Goal: Information Seeking & Learning: Learn about a topic

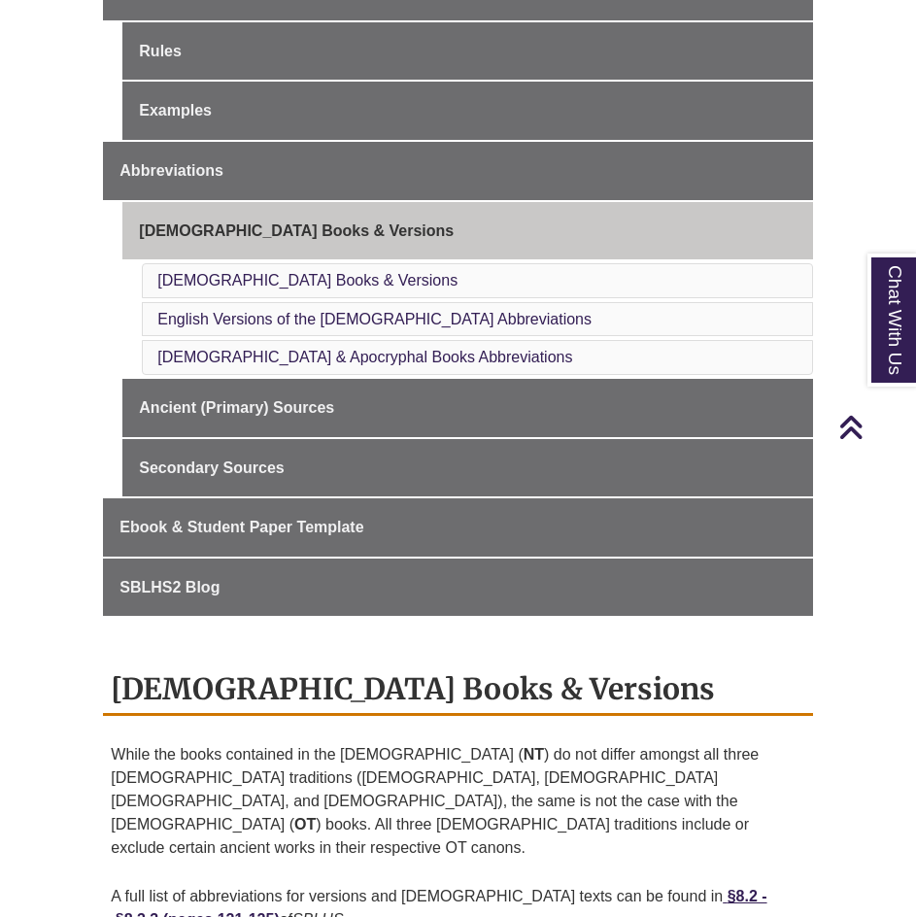
scroll to position [777, 0]
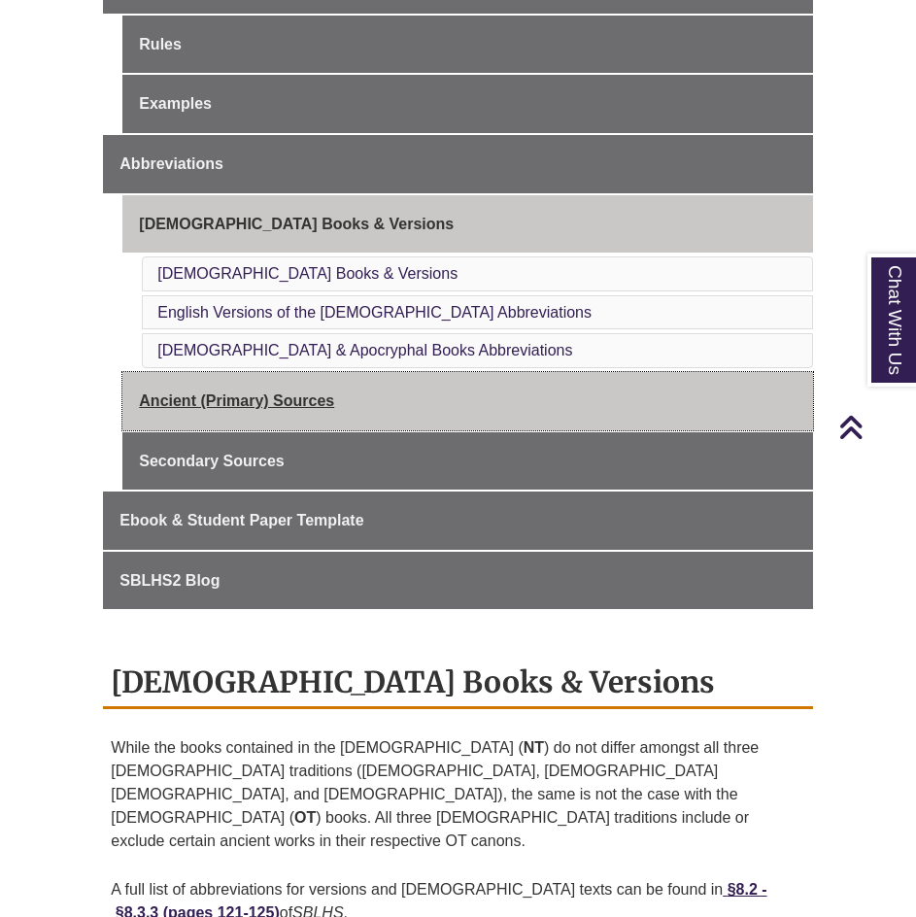
click at [412, 410] on link "Ancient (Primary) Sources" at bounding box center [467, 401] width 690 height 58
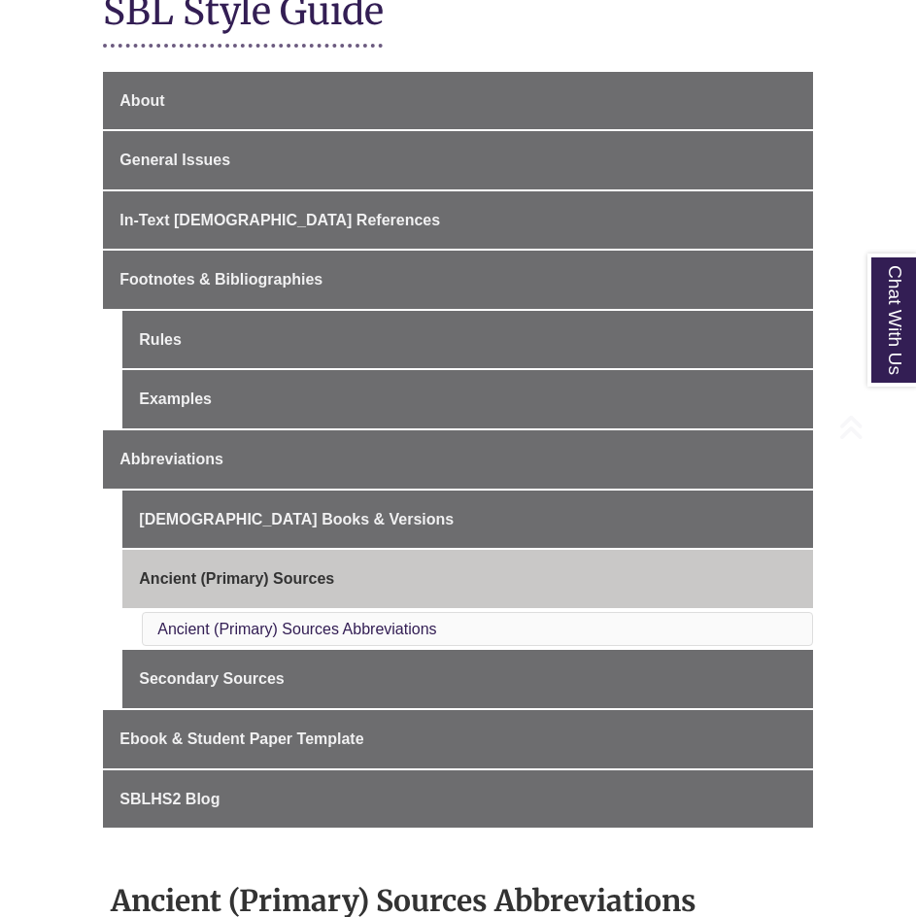
scroll to position [583, 0]
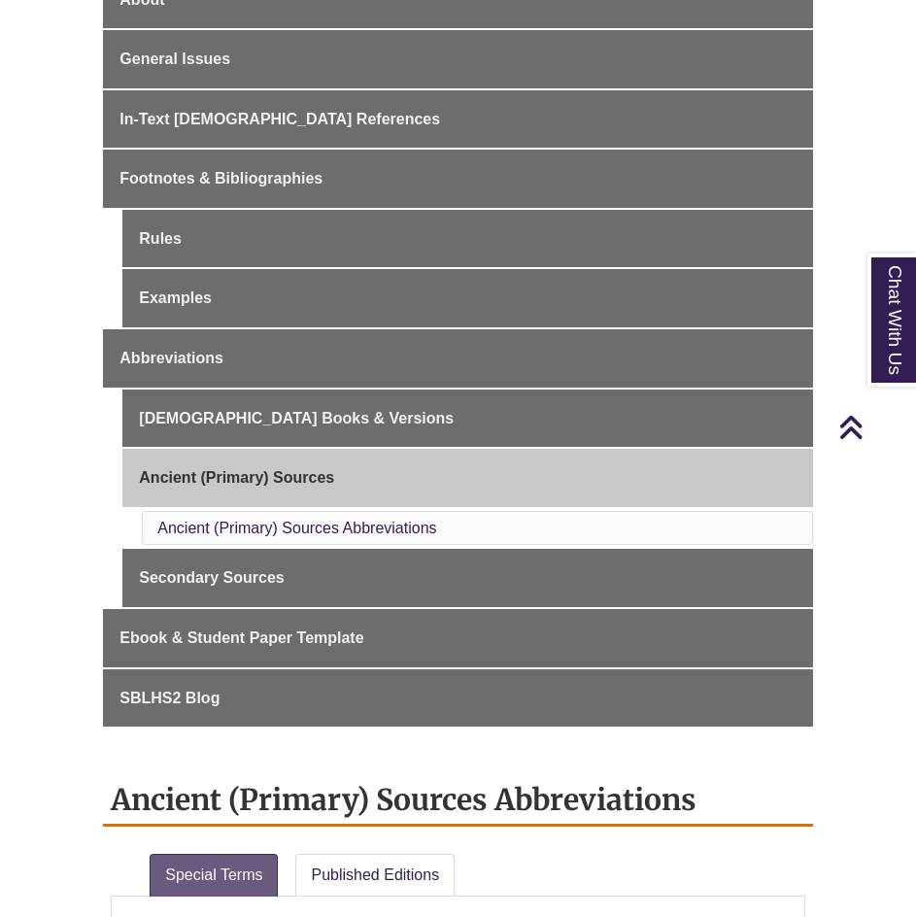
click at [397, 518] on li "Ancient (Primary) Sources Abbreviations" at bounding box center [477, 528] width 670 height 35
click at [300, 525] on link "Ancient (Primary) Sources Abbreviations" at bounding box center [296, 528] width 279 height 17
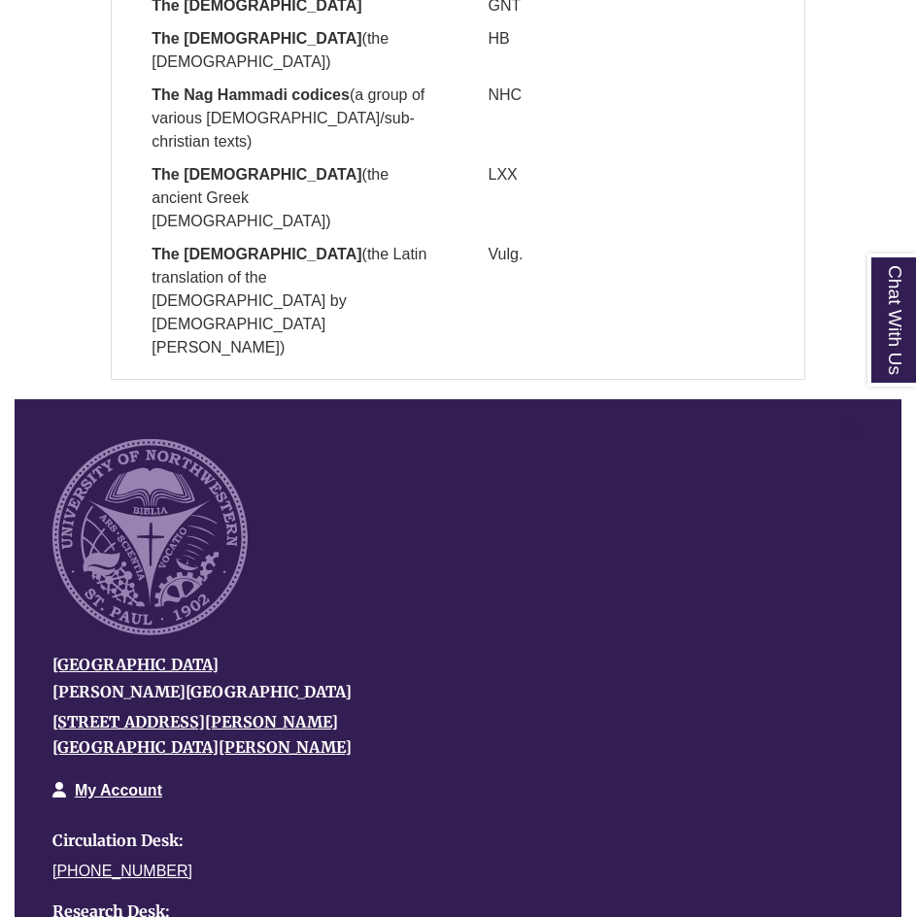
scroll to position [1261, 0]
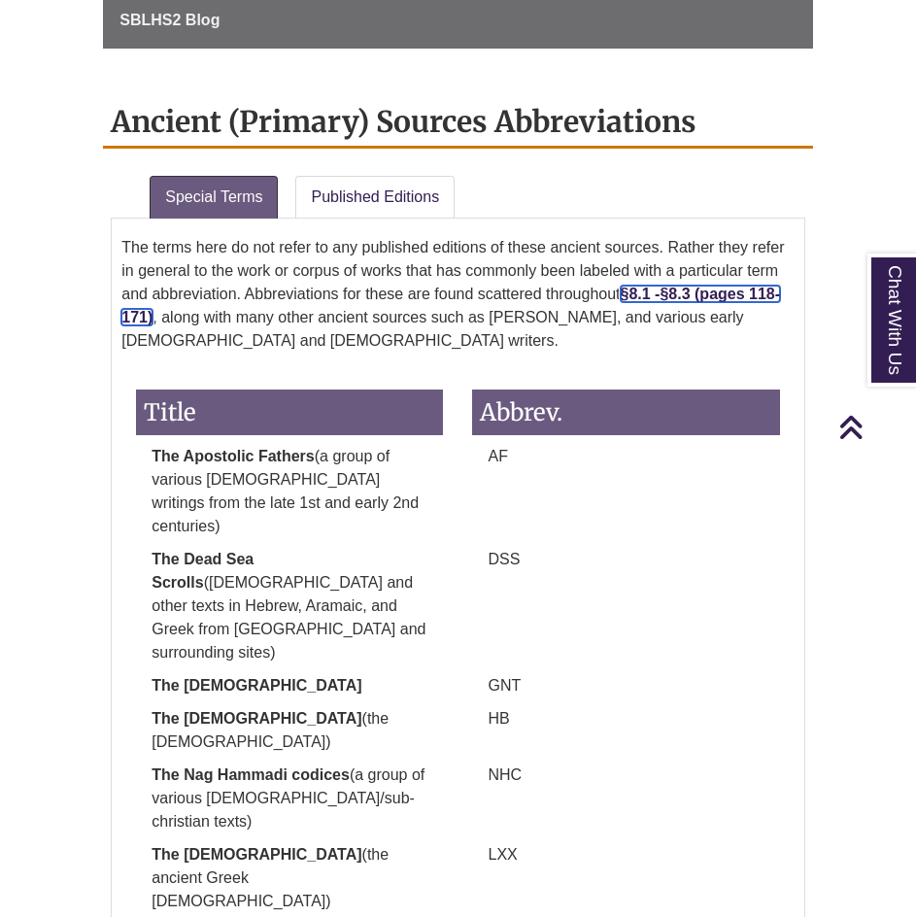
click at [684, 291] on strong "§8.3 (pages 118-171)" at bounding box center [450, 306] width 659 height 40
